Goal: Task Accomplishment & Management: Use online tool/utility

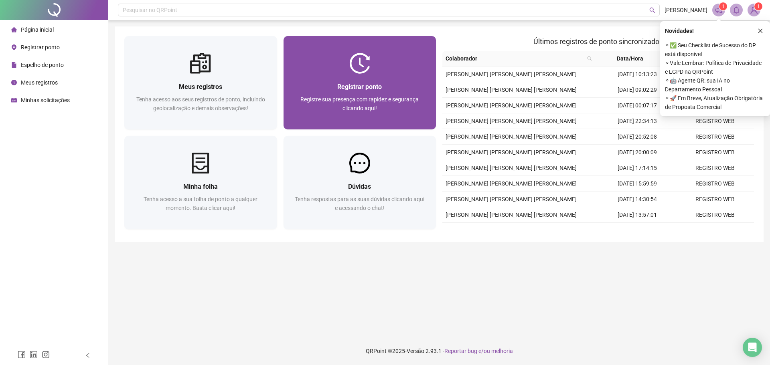
click at [363, 71] on img at bounding box center [359, 63] width 21 height 21
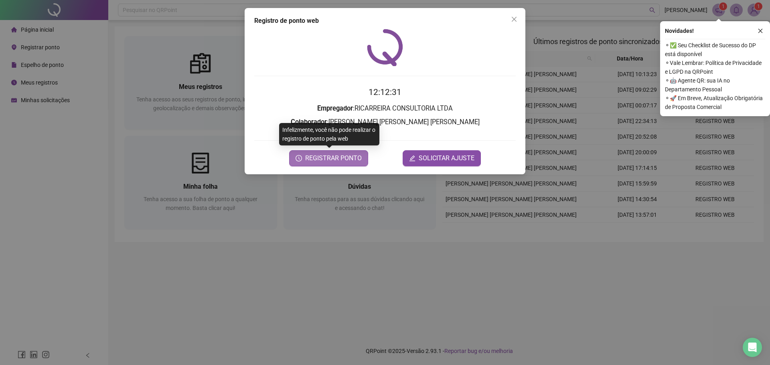
click at [346, 160] on span "REGISTRAR PONTO" at bounding box center [333, 159] width 57 height 10
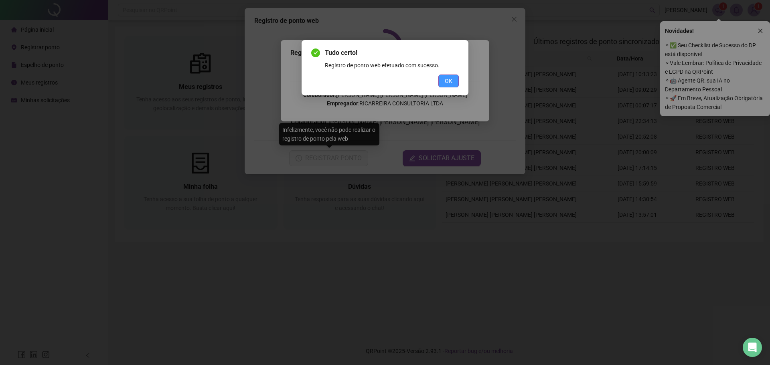
click at [447, 83] on span "OK" at bounding box center [449, 81] width 8 height 9
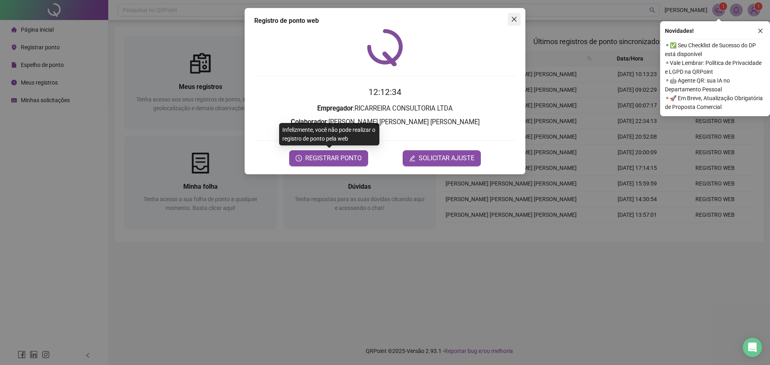
click at [512, 16] on icon "close" at bounding box center [514, 19] width 6 height 6
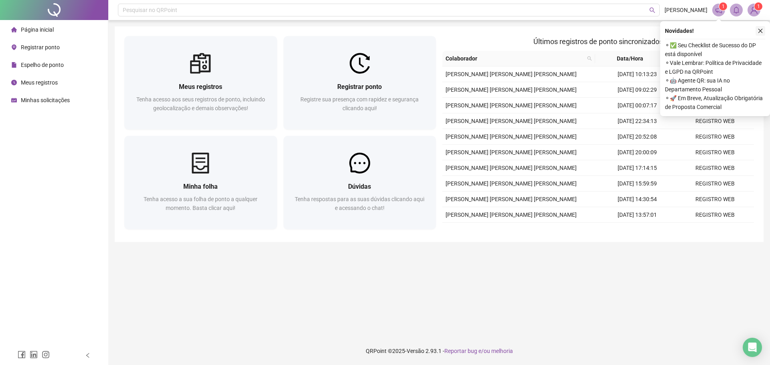
click at [760, 33] on icon "close" at bounding box center [761, 31] width 6 height 6
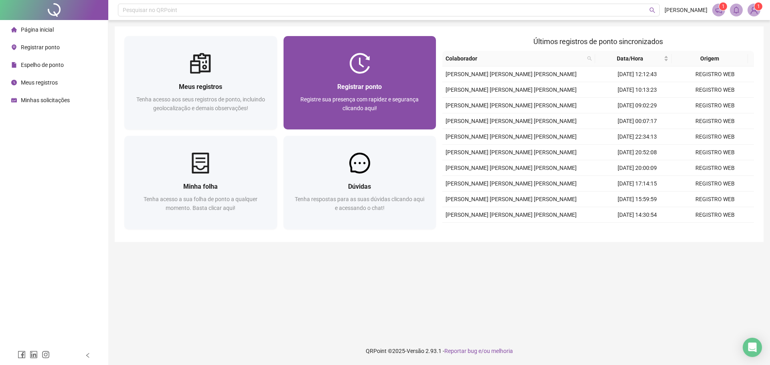
click at [301, 95] on div "Registre sua presença com rapidez e segurança clicando aqui!" at bounding box center [360, 108] width 134 height 26
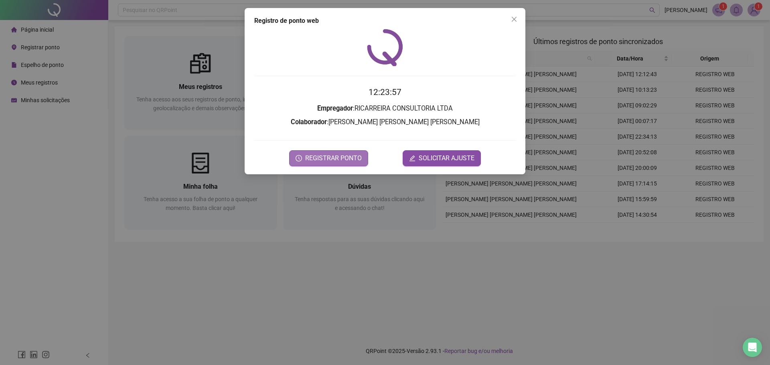
click at [314, 164] on button "REGISTRAR PONTO" at bounding box center [328, 158] width 79 height 16
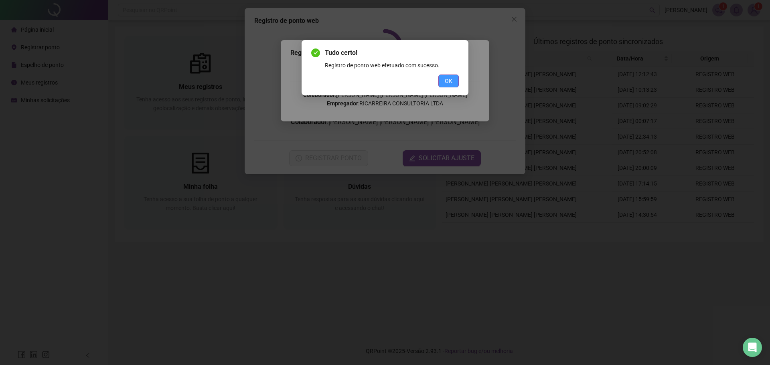
click at [439, 81] on button "OK" at bounding box center [448, 81] width 20 height 13
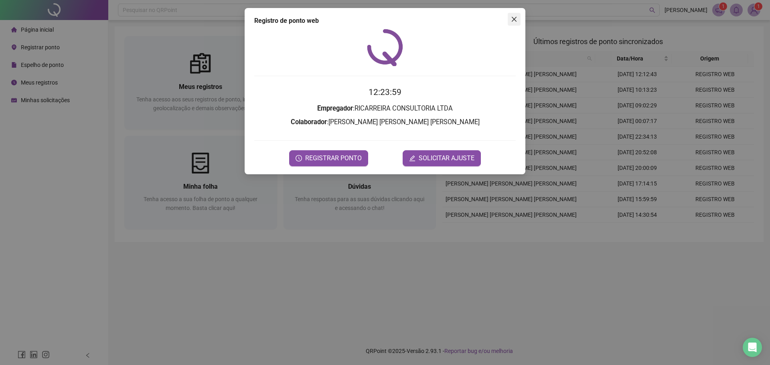
click at [508, 24] on button "Close" at bounding box center [514, 19] width 13 height 13
